Goal: Find specific page/section: Find specific page/section

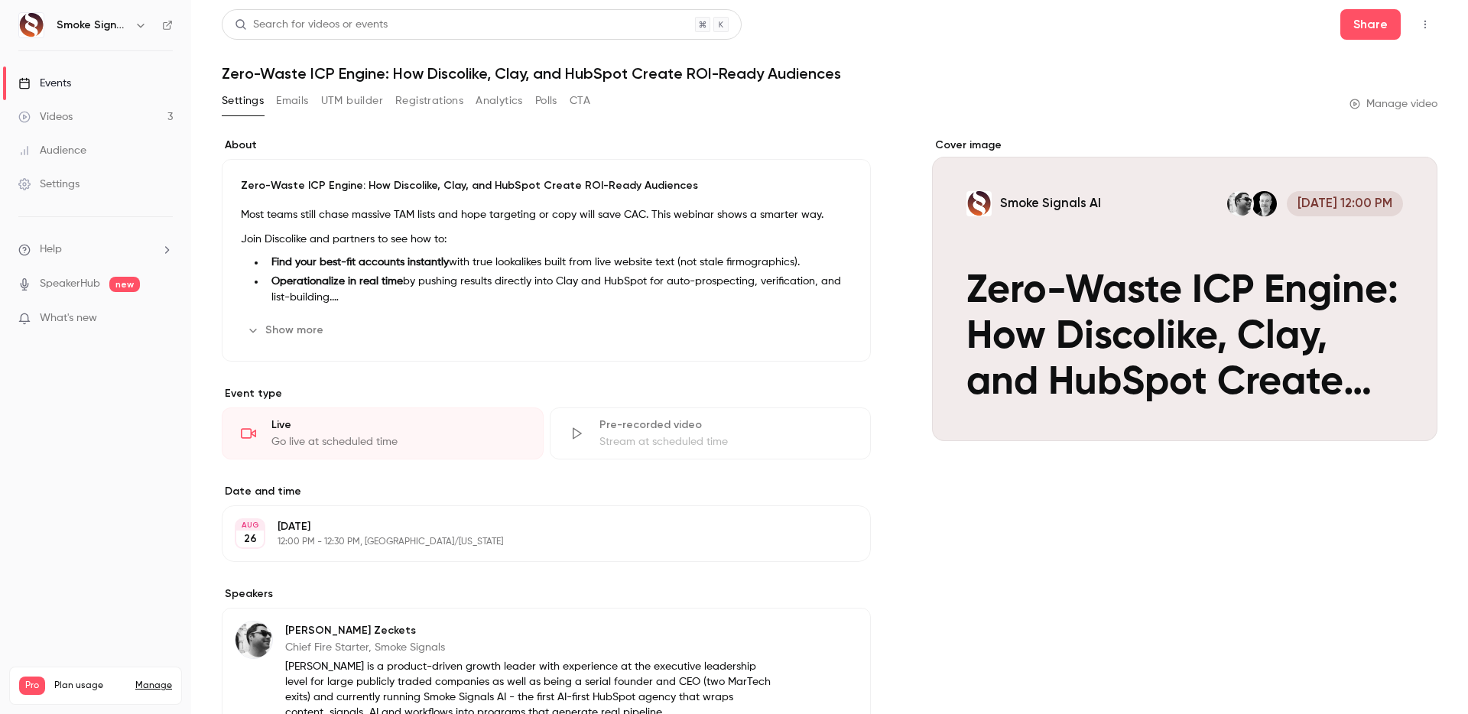
click at [84, 117] on link "Videos 3" at bounding box center [95, 117] width 191 height 34
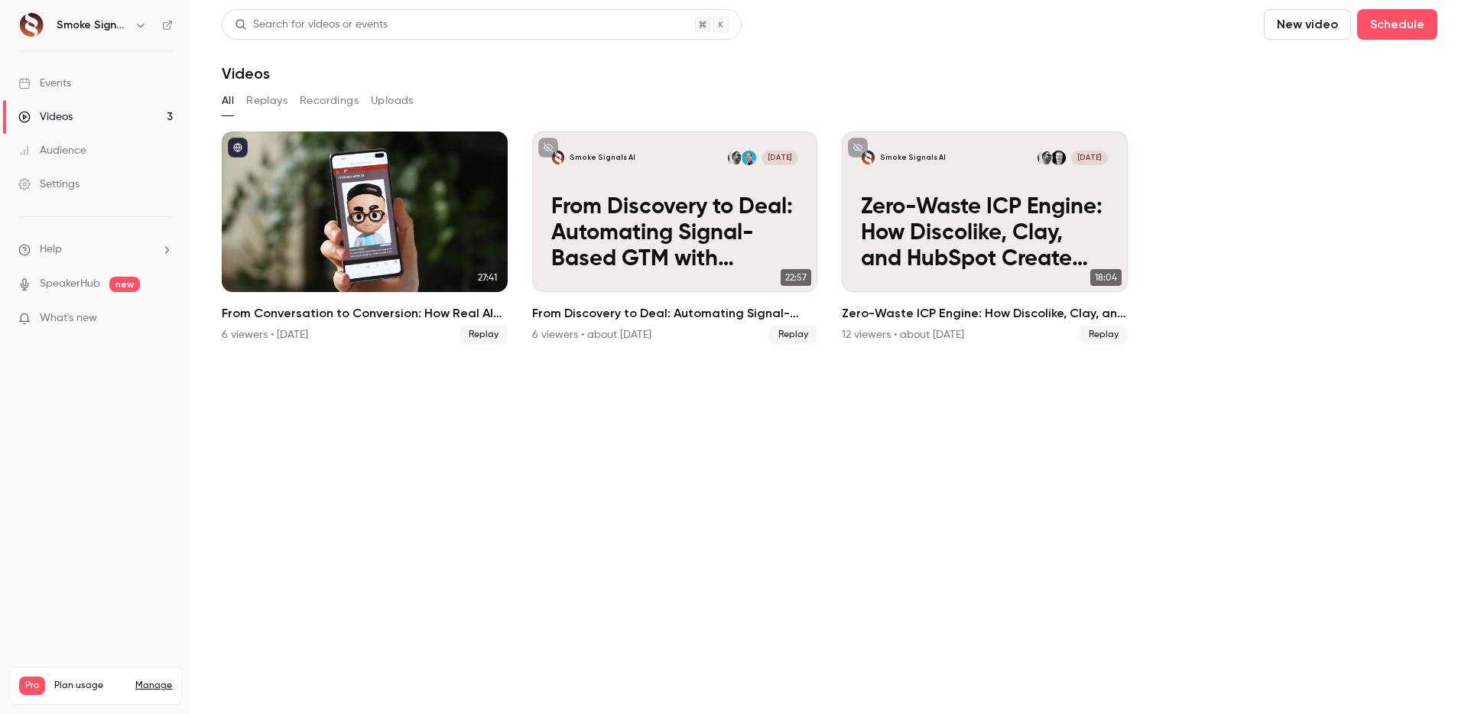
click at [115, 84] on link "Events" at bounding box center [95, 83] width 191 height 34
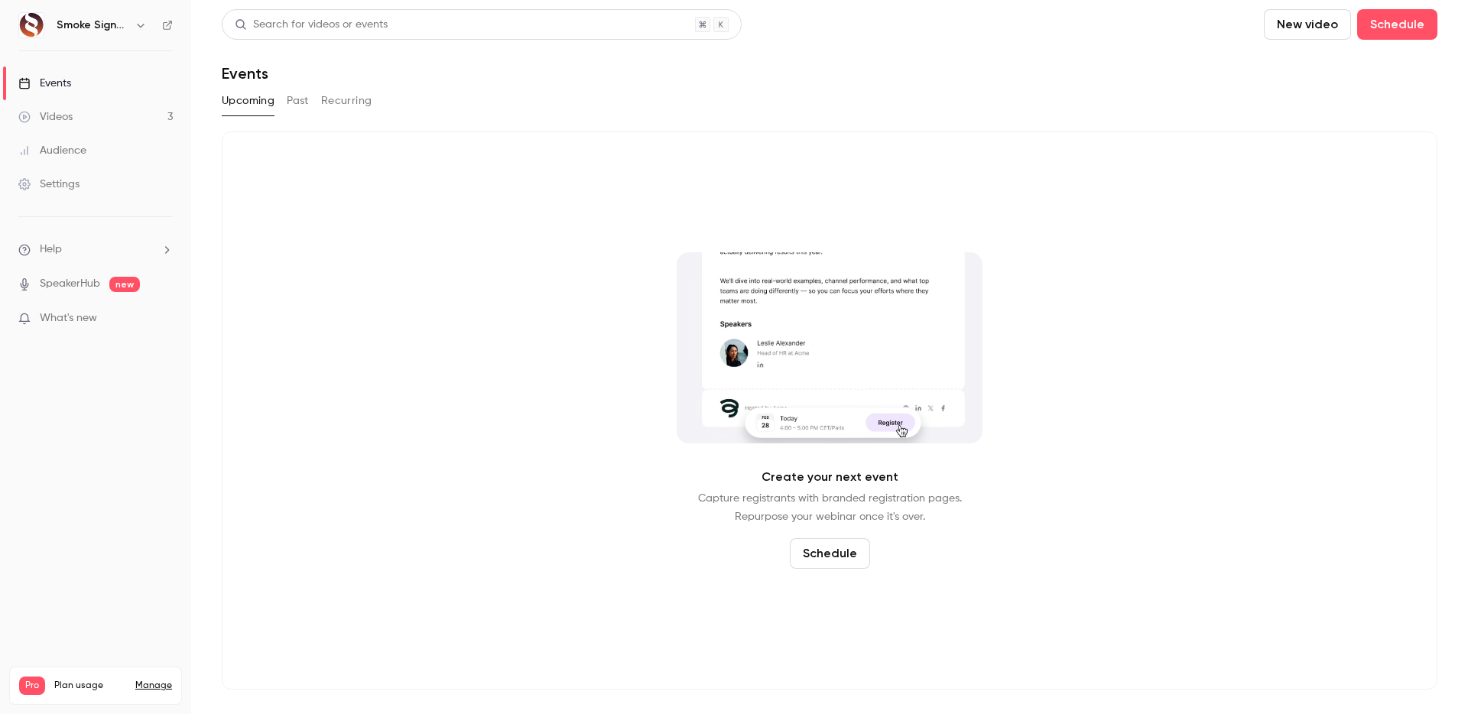
click at [292, 102] on button "Past" at bounding box center [298, 101] width 22 height 24
